Goal: Task Accomplishment & Management: Manage account settings

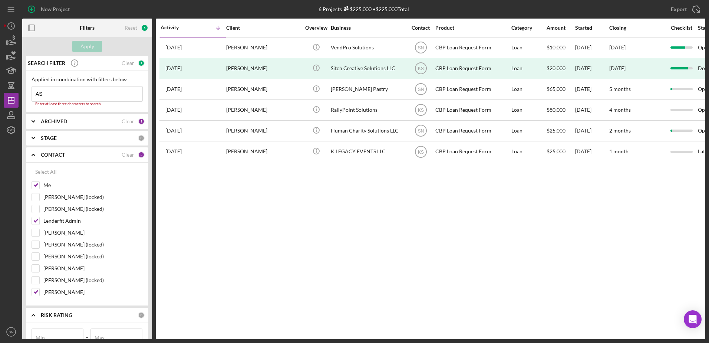
type input "A"
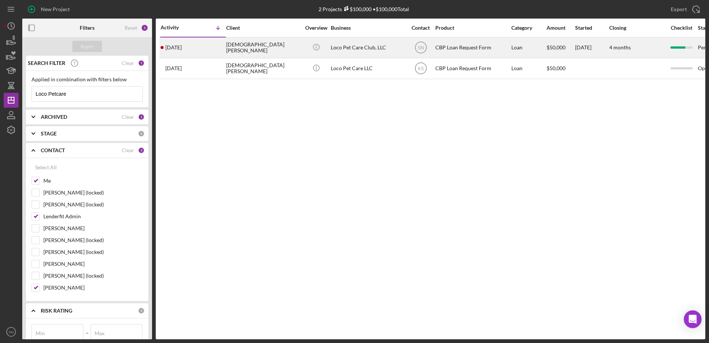
type input "Loco Petcare"
click at [270, 46] on div "[DEMOGRAPHIC_DATA][PERSON_NAME]" at bounding box center [263, 48] width 74 height 20
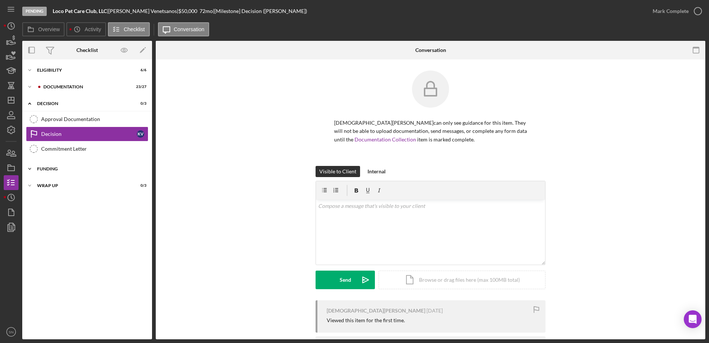
click at [27, 167] on icon "Icon/Expander" at bounding box center [29, 168] width 15 height 15
click at [27, 87] on icon "Icon/Expander" at bounding box center [29, 86] width 15 height 15
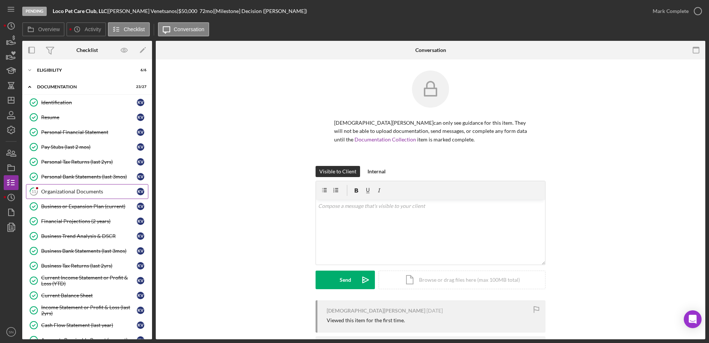
click at [96, 189] on div "Organizational Documents" at bounding box center [89, 191] width 96 height 6
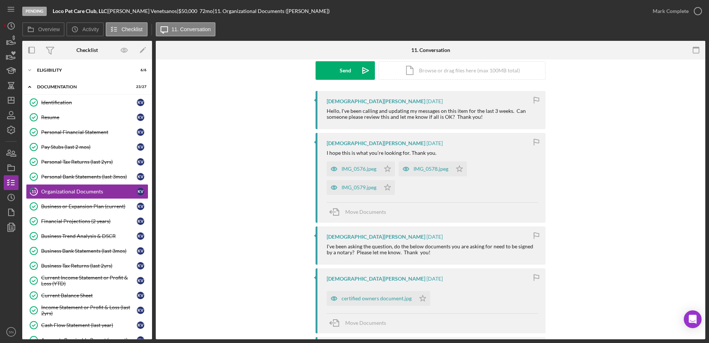
scroll to position [117, 0]
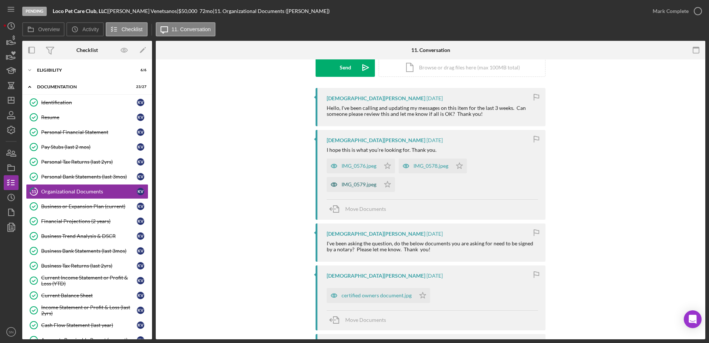
click at [343, 185] on div "IMG_0579.jpeg" at bounding box center [359, 184] width 35 height 6
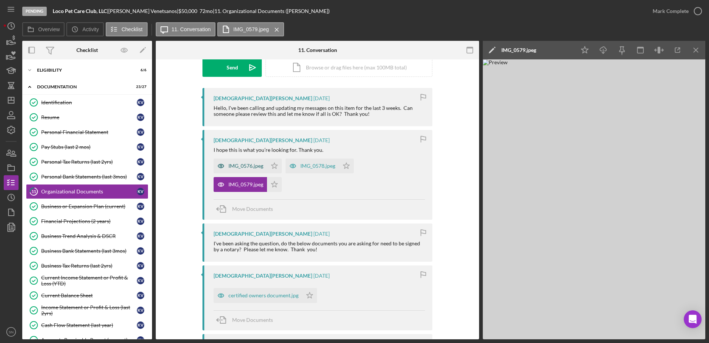
click at [231, 167] on div "IMG_0576.jpeg" at bounding box center [245, 166] width 35 height 6
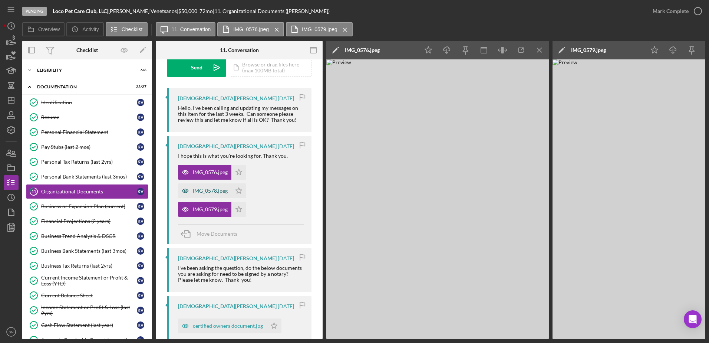
click at [207, 190] on div "IMG_0578.jpeg" at bounding box center [210, 191] width 35 height 6
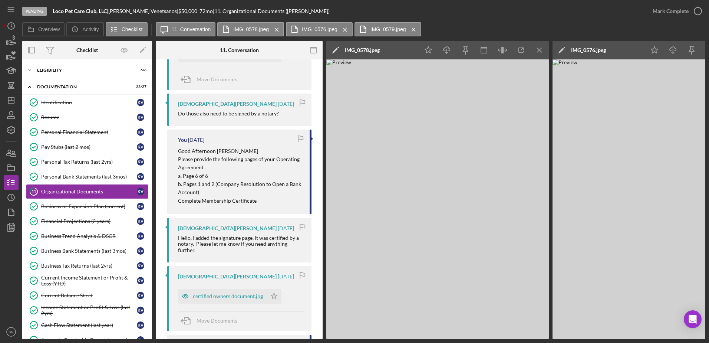
scroll to position [394, 0]
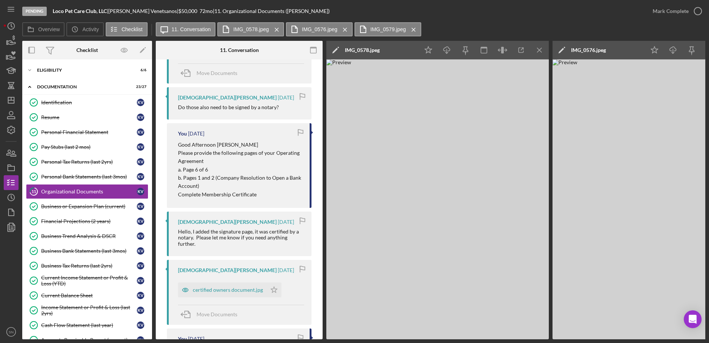
drag, startPoint x: 320, startPoint y: 201, endPoint x: 320, endPoint y: 210, distance: 8.5
click at [320, 210] on div "Visible to Client Internal v Color teal Color pink Remove color Add row above A…" at bounding box center [239, 274] width 167 height 1217
click at [319, 240] on div "Visible to Client Internal v Color teal Color pink Remove color Add row above A…" at bounding box center [239, 274] width 167 height 1217
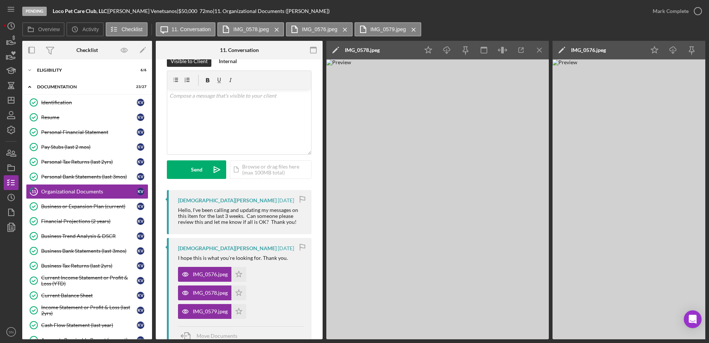
scroll to position [0, 0]
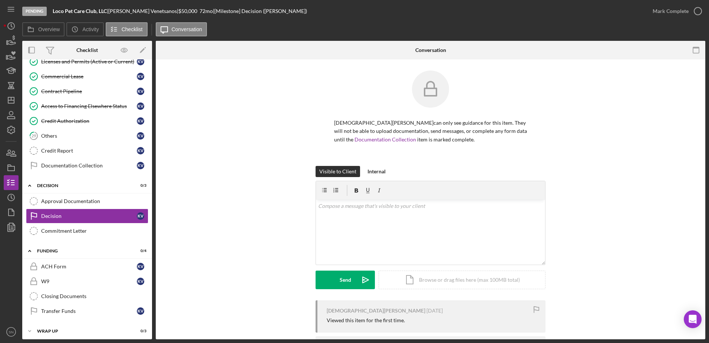
scroll to position [326, 0]
